Goal: Task Accomplishment & Management: Use online tool/utility

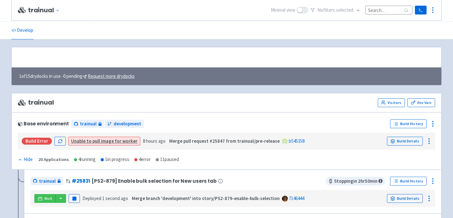
scroll to position [125, 0]
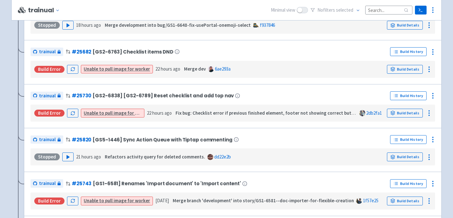
scroll to position [437, 0]
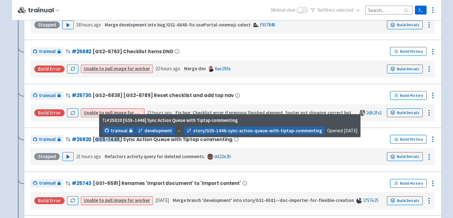
drag, startPoint x: 94, startPoint y: 139, endPoint x: 117, endPoint y: 142, distance: 23.2
click at [117, 142] on span "[GS5-1446] Sync Action Queue with Tiptap commenting" at bounding box center [163, 139] width 140 height 5
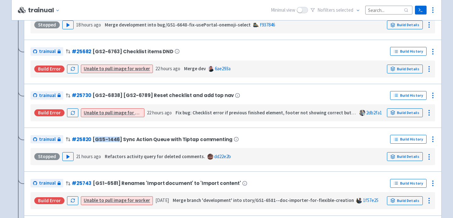
copy span "GS5-1446"
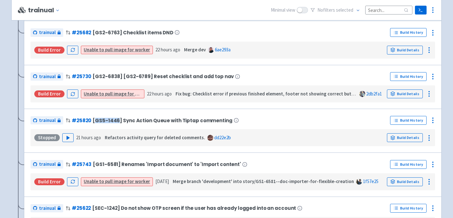
scroll to position [489, 0]
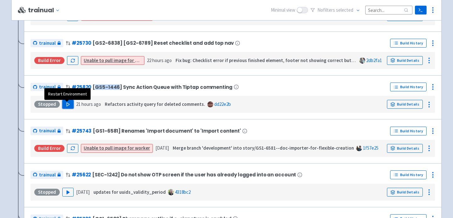
click at [67, 106] on polygon "button" at bounding box center [68, 104] width 3 height 3
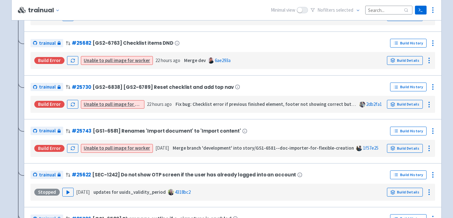
scroll to position [93, 0]
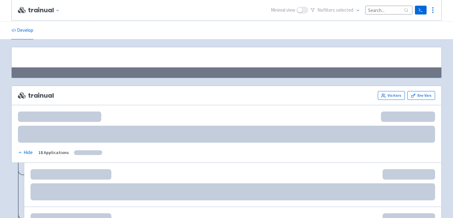
scroll to position [100, 0]
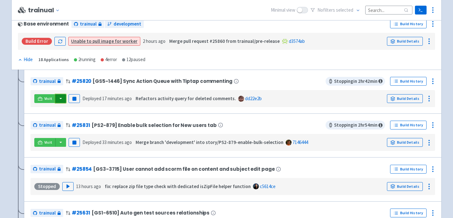
click at [59, 97] on button "button" at bounding box center [60, 98] width 11 height 9
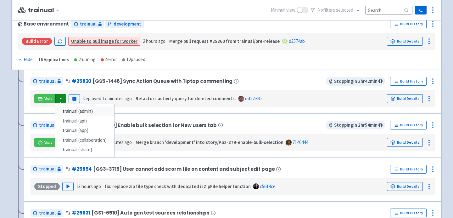
click at [75, 113] on link "trainual (admin)" at bounding box center [84, 111] width 59 height 10
